Goal: Transaction & Acquisition: Purchase product/service

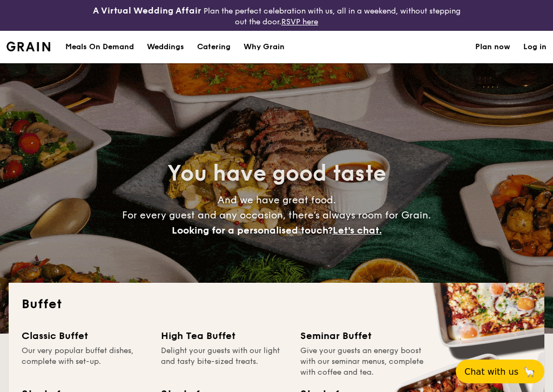
select select
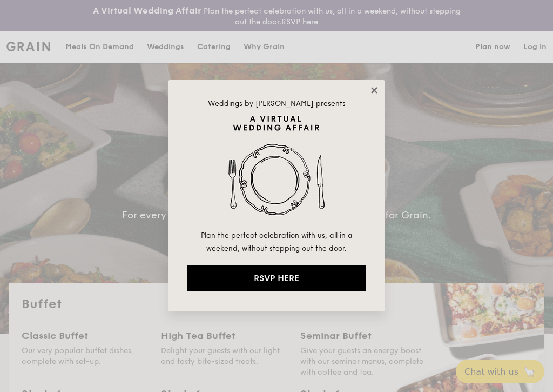
click at [371, 91] on icon at bounding box center [374, 90] width 10 height 10
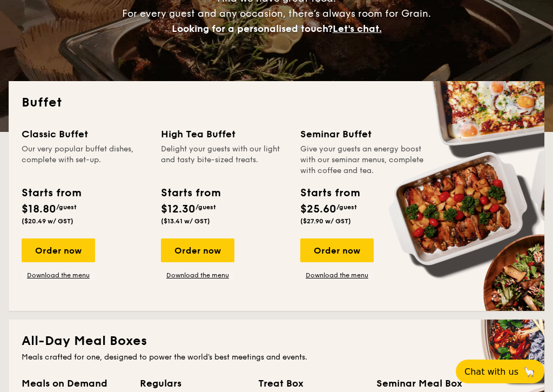
scroll to position [203, 0]
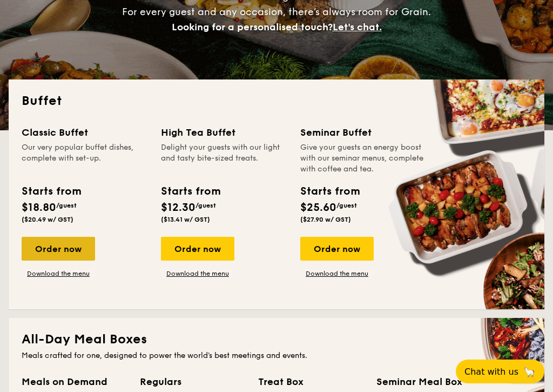
click at [78, 253] on div "Order now" at bounding box center [58, 249] width 73 height 24
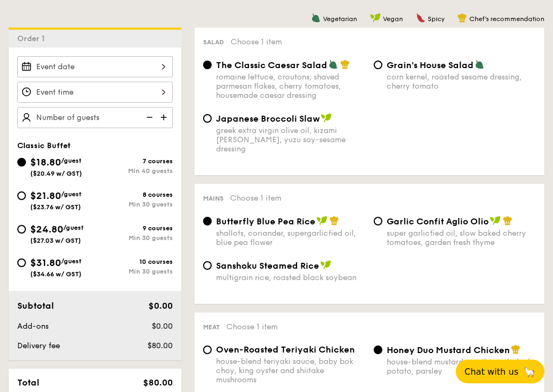
scroll to position [305, 0]
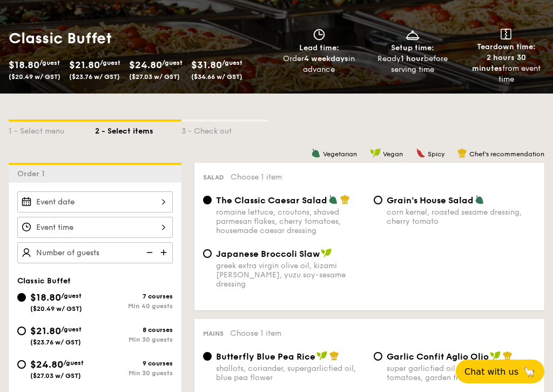
scroll to position [172, 0]
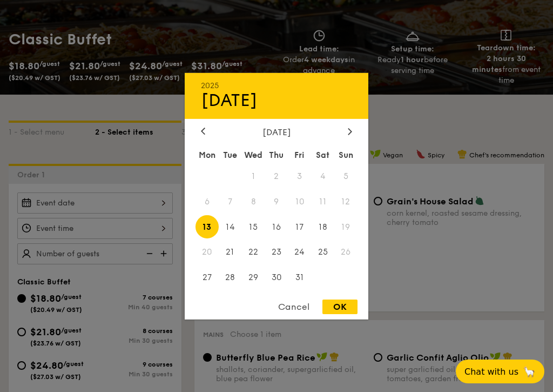
click at [140, 200] on div "2025 Oct [DATE] Tue Wed Thu Fri Sat Sun 1 2 3 4 5 6 7 8 9 10 11 12 13 14 15 16 …" at bounding box center [95, 202] width 156 height 21
click at [302, 252] on span "24" at bounding box center [299, 251] width 23 height 23
click at [340, 304] on div "OK" at bounding box center [339, 306] width 35 height 15
type input "[DATE]"
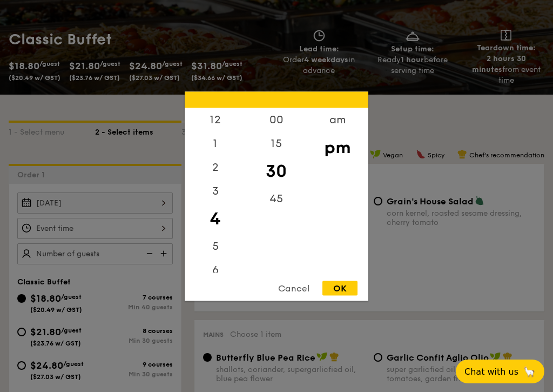
click at [121, 228] on div "12 1 2 3 4 5 6 7 8 9 10 11 00 15 30 45 am pm Cancel OK" at bounding box center [95, 228] width 156 height 21
click at [220, 215] on div "7" at bounding box center [215, 217] width 61 height 31
click at [278, 117] on div "00" at bounding box center [276, 122] width 61 height 31
click at [338, 287] on div "OK" at bounding box center [339, 287] width 35 height 15
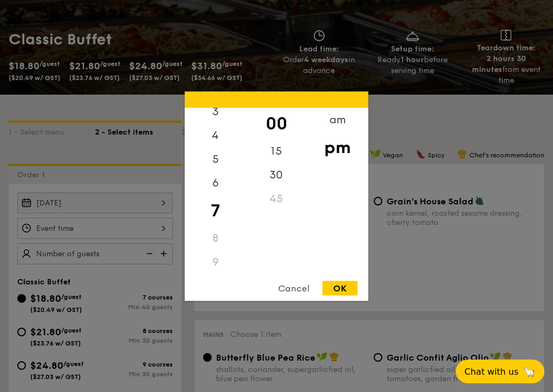
type input "7:00PM"
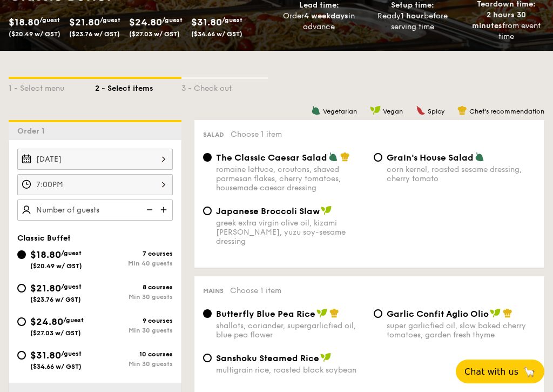
scroll to position [240, 0]
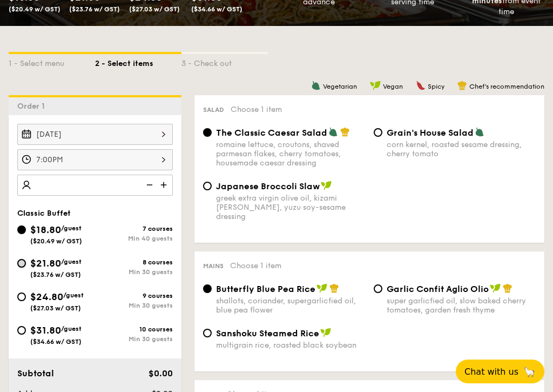
click at [19, 264] on input "$21.80 /guest ($23.76 w/ GST) 8 courses Min 30 guests" at bounding box center [21, 263] width 9 height 9
radio input "true"
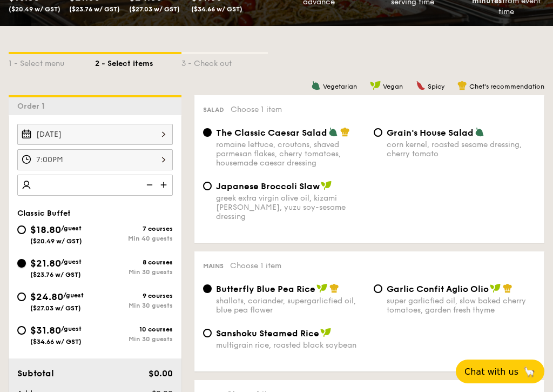
radio input "true"
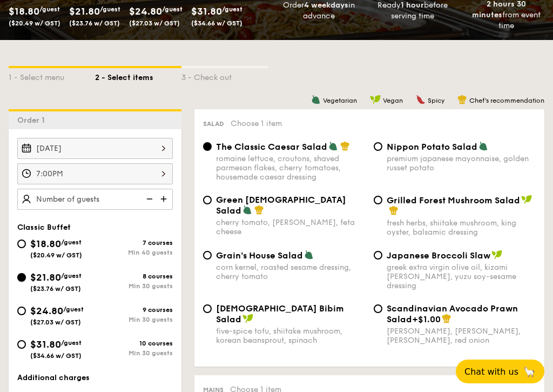
scroll to position [0, 0]
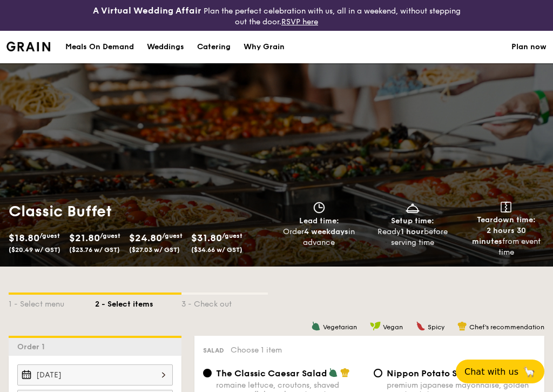
click at [210, 49] on div "Catering" at bounding box center [213, 47] width 33 height 32
select select
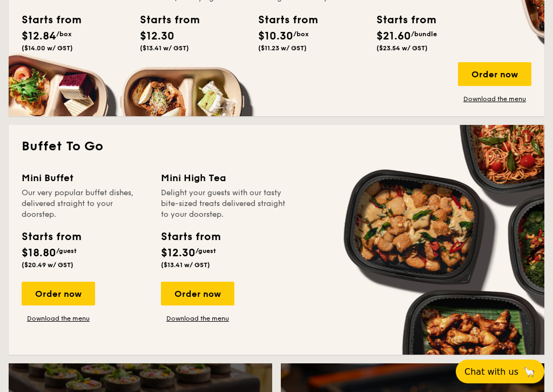
scroll to position [637, 0]
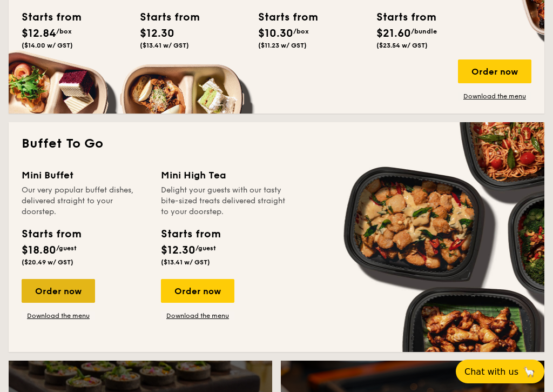
click at [76, 287] on div "Order now" at bounding box center [58, 291] width 73 height 24
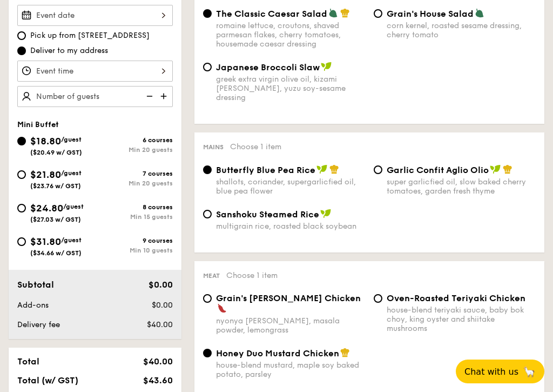
scroll to position [360, 0]
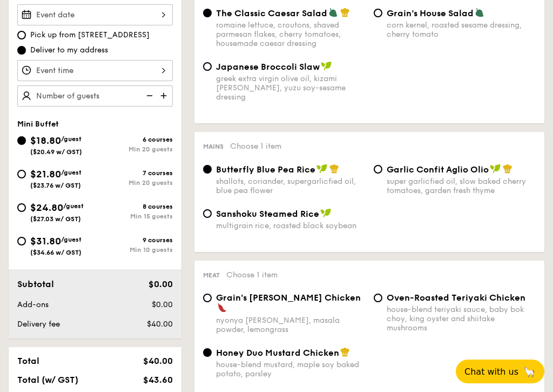
click at [355, 211] on div "Sanshoku Steamed Rice" at bounding box center [290, 213] width 149 height 11
click at [212, 211] on input "Sanshoku Steamed Rice multigrain rice, roasted black soybean" at bounding box center [207, 213] width 9 height 9
radio input "true"
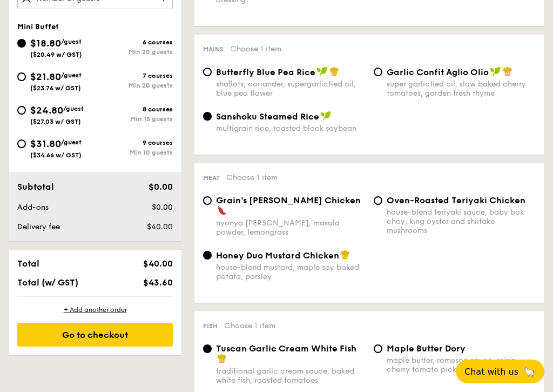
scroll to position [459, 0]
